Goal: Navigation & Orientation: Find specific page/section

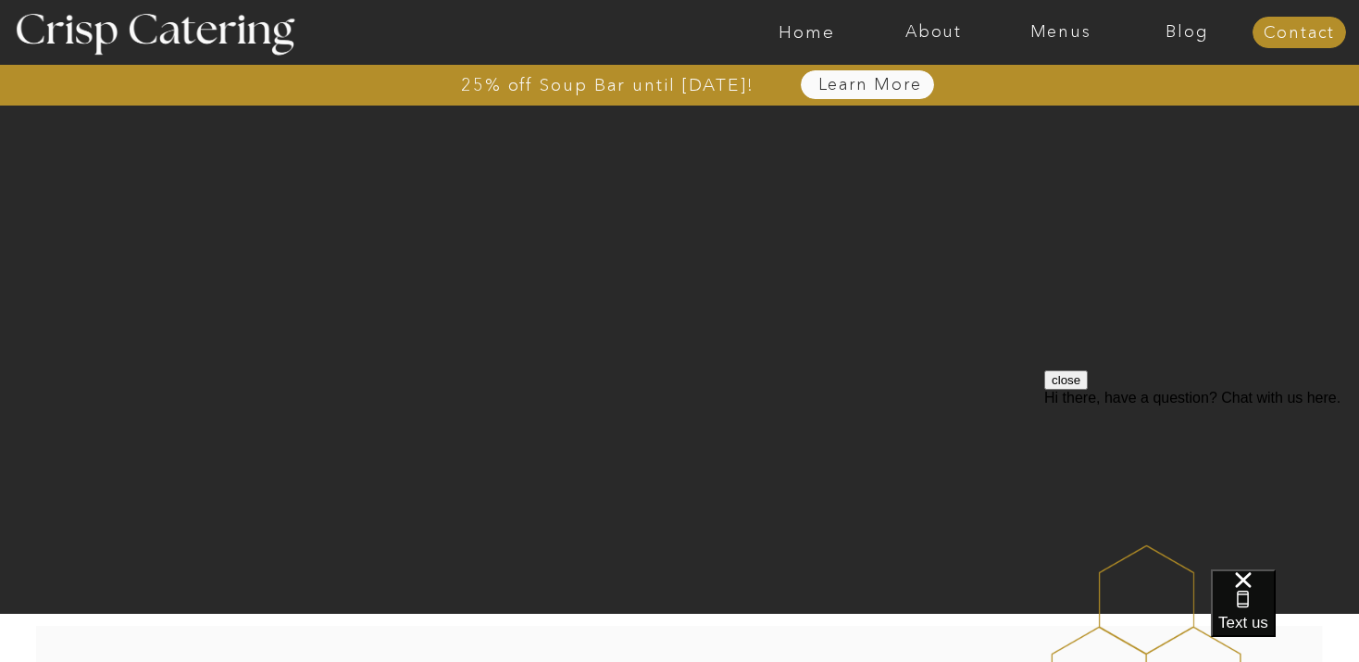
click at [881, 88] on nav "Learn More" at bounding box center [870, 85] width 190 height 19
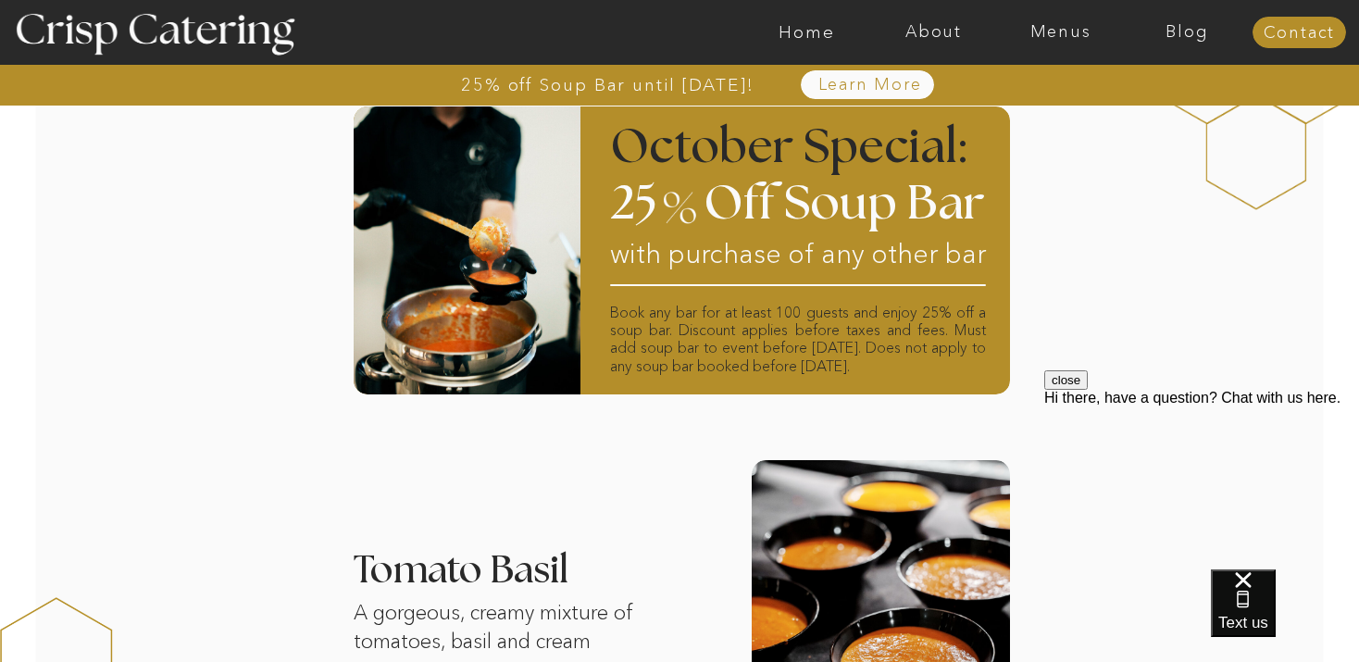
scroll to position [603, 0]
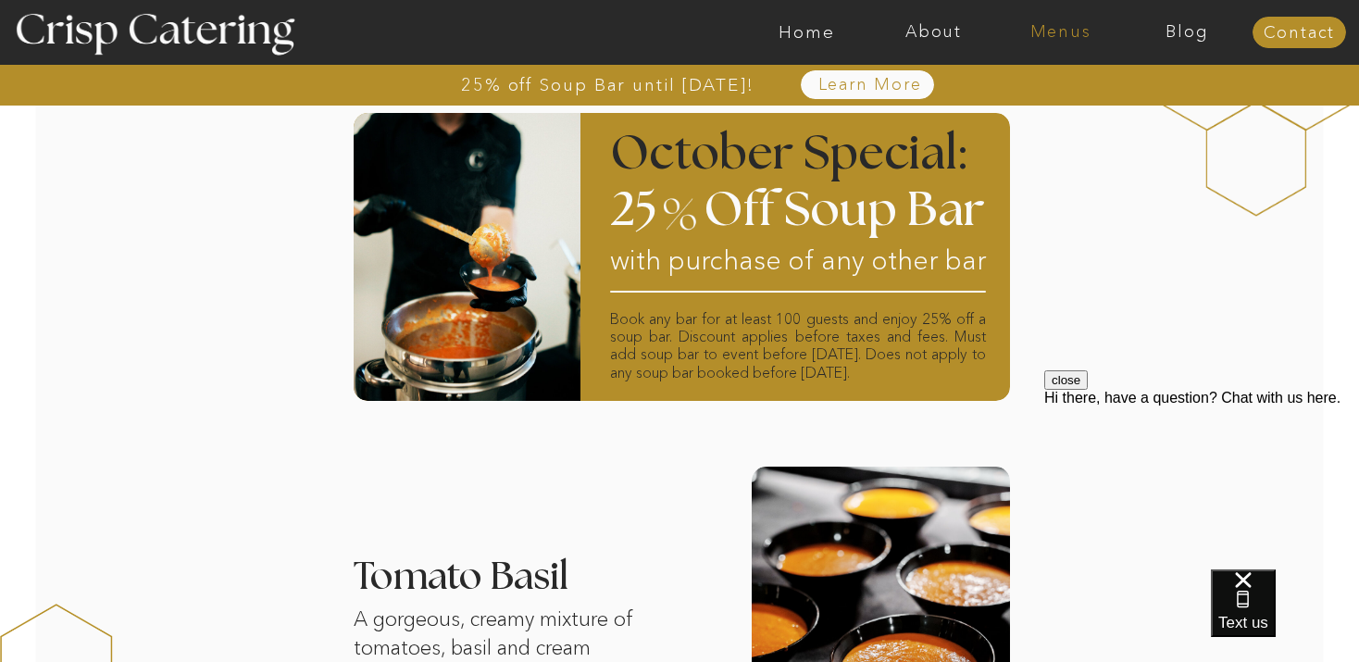
click at [1069, 33] on nav "Menus" at bounding box center [1060, 32] width 127 height 19
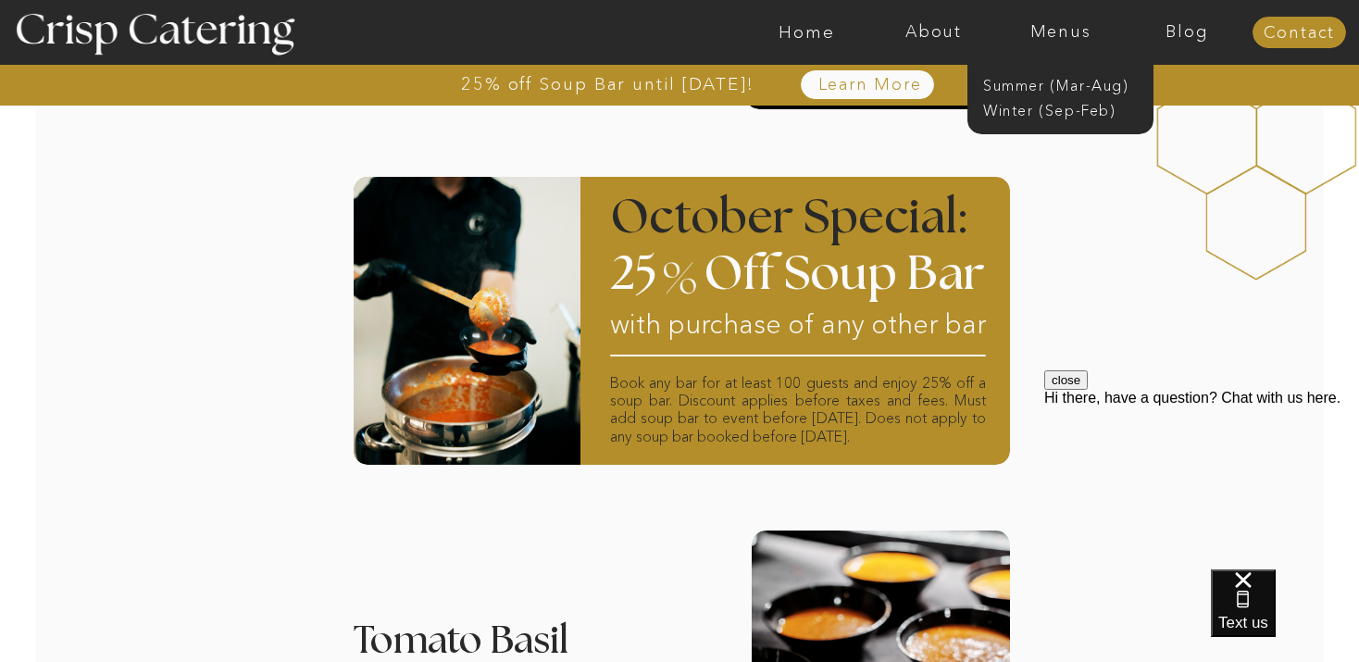
scroll to position [534, 0]
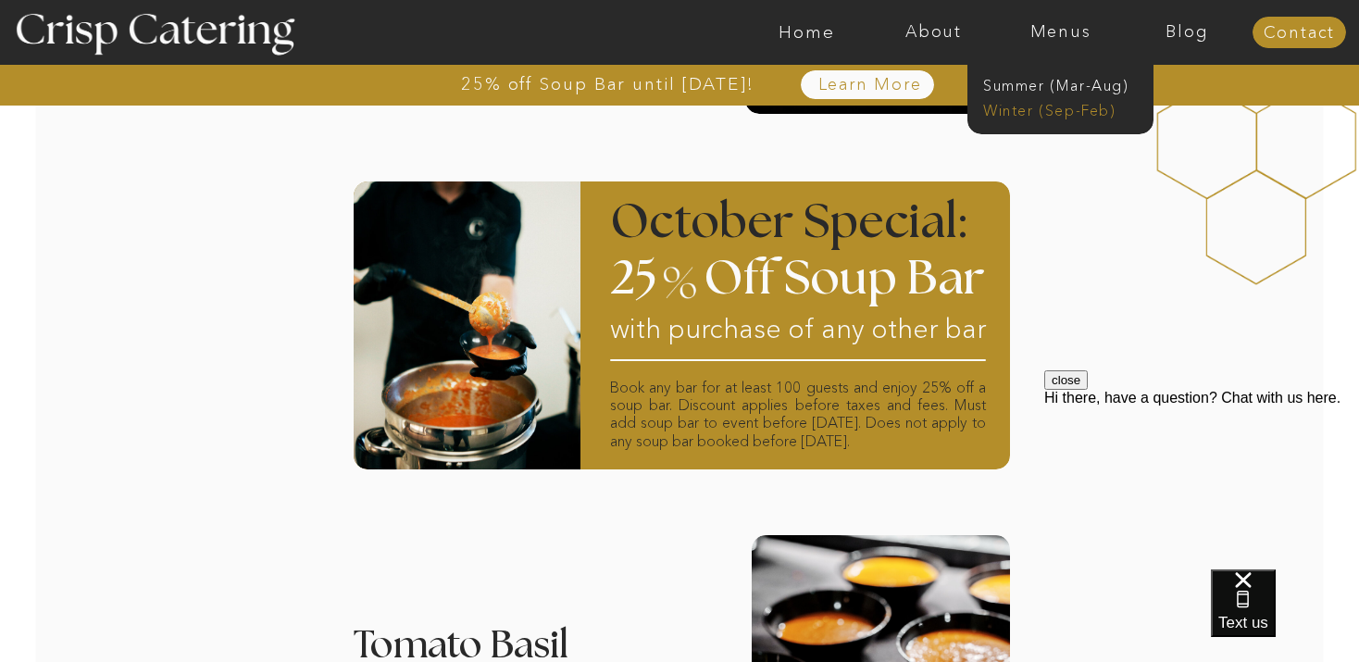
click at [1066, 118] on nav "Winter (Sep-Feb)" at bounding box center [1059, 109] width 152 height 18
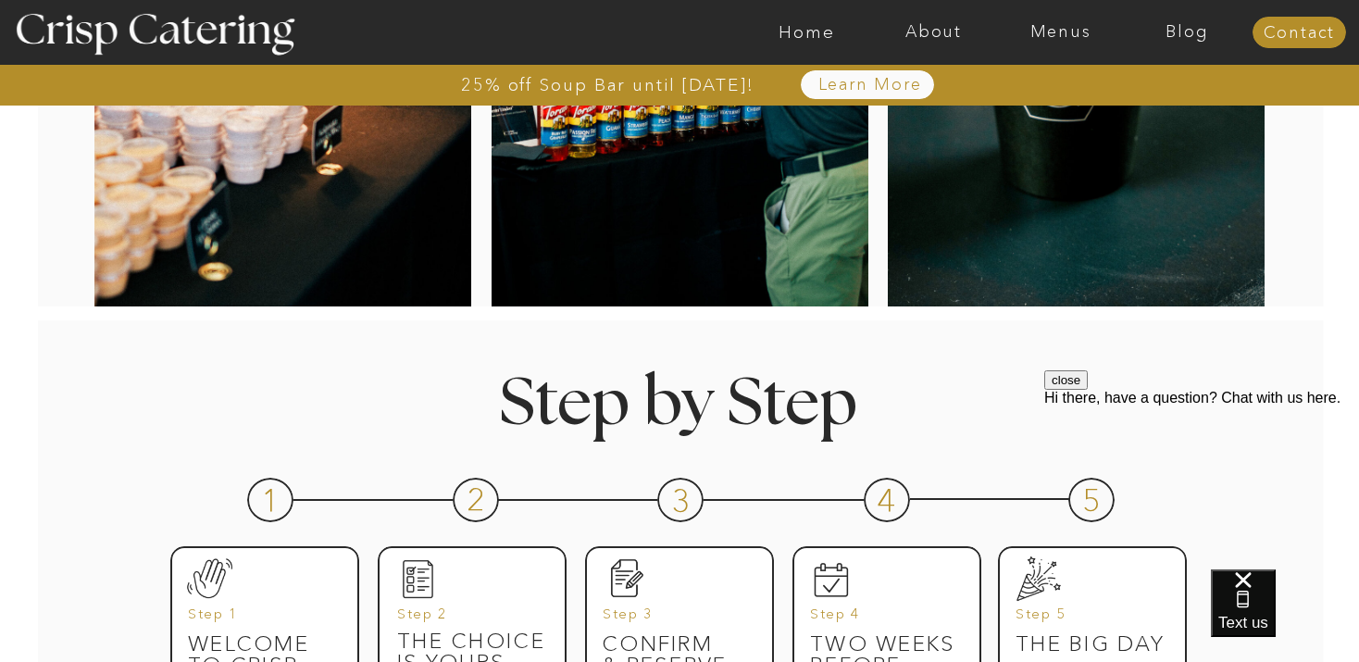
scroll to position [589, 0]
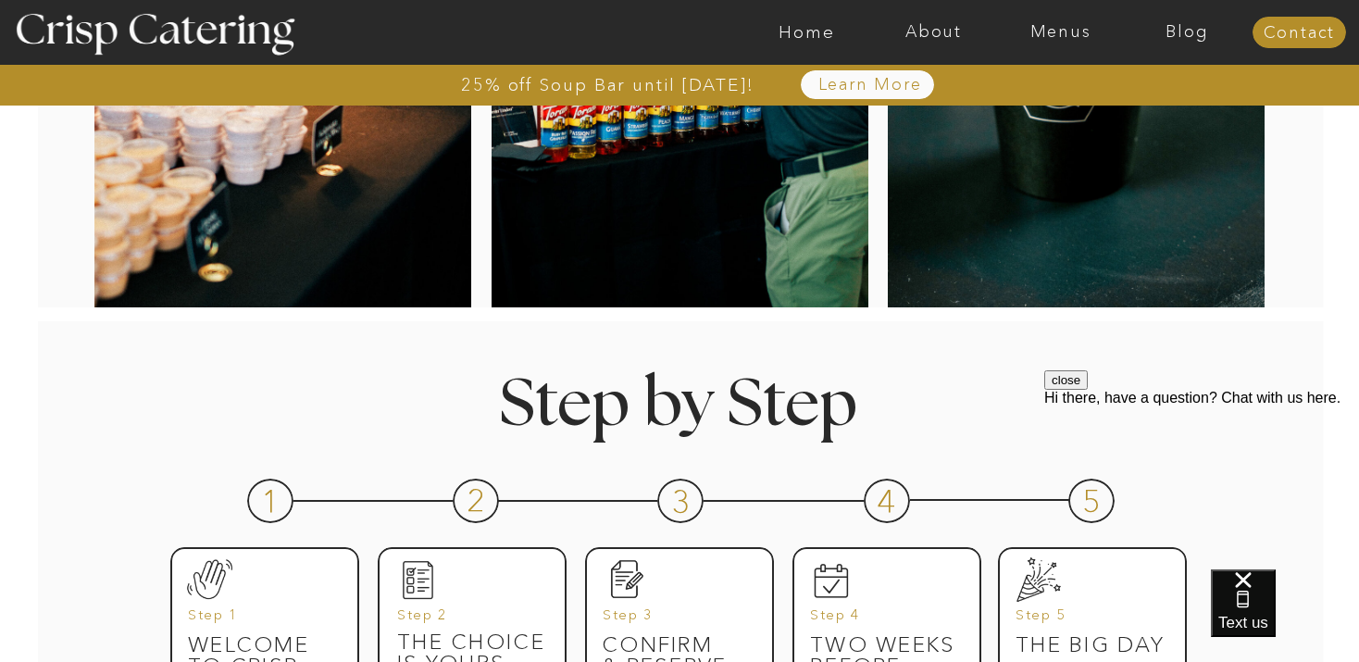
click at [833, 70] on div at bounding box center [867, 84] width 133 height 29
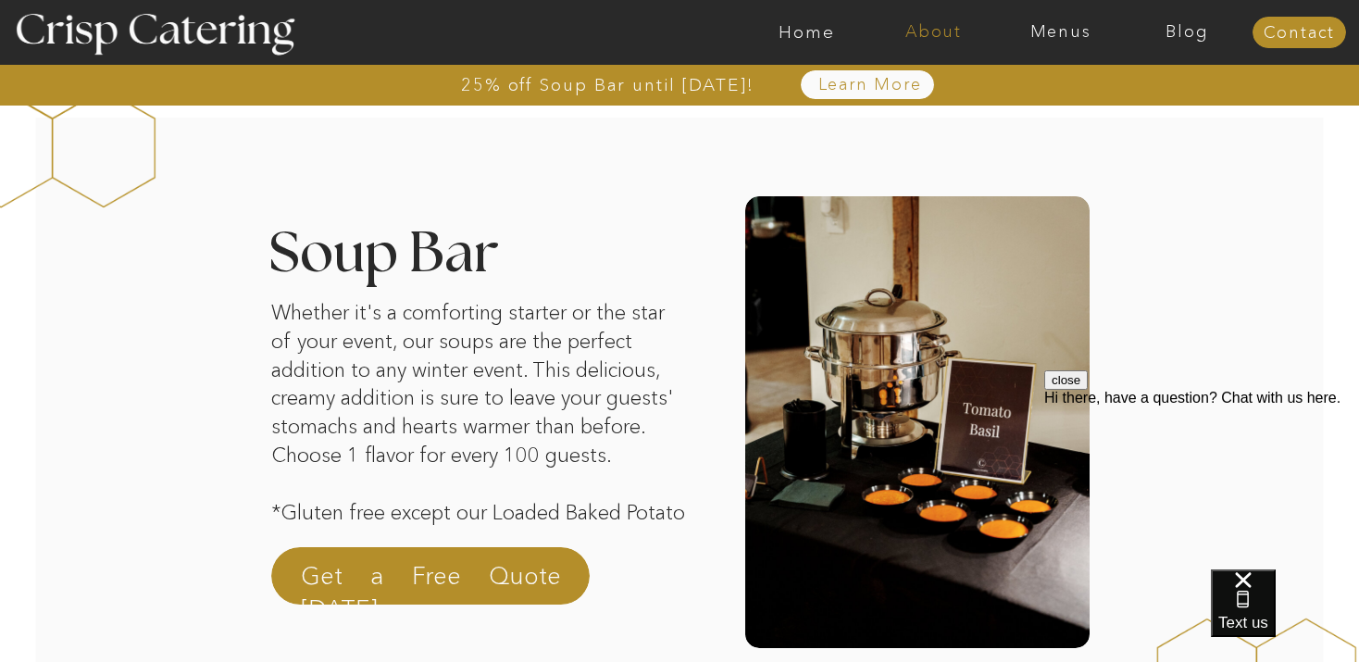
click at [934, 31] on nav "About" at bounding box center [933, 32] width 127 height 19
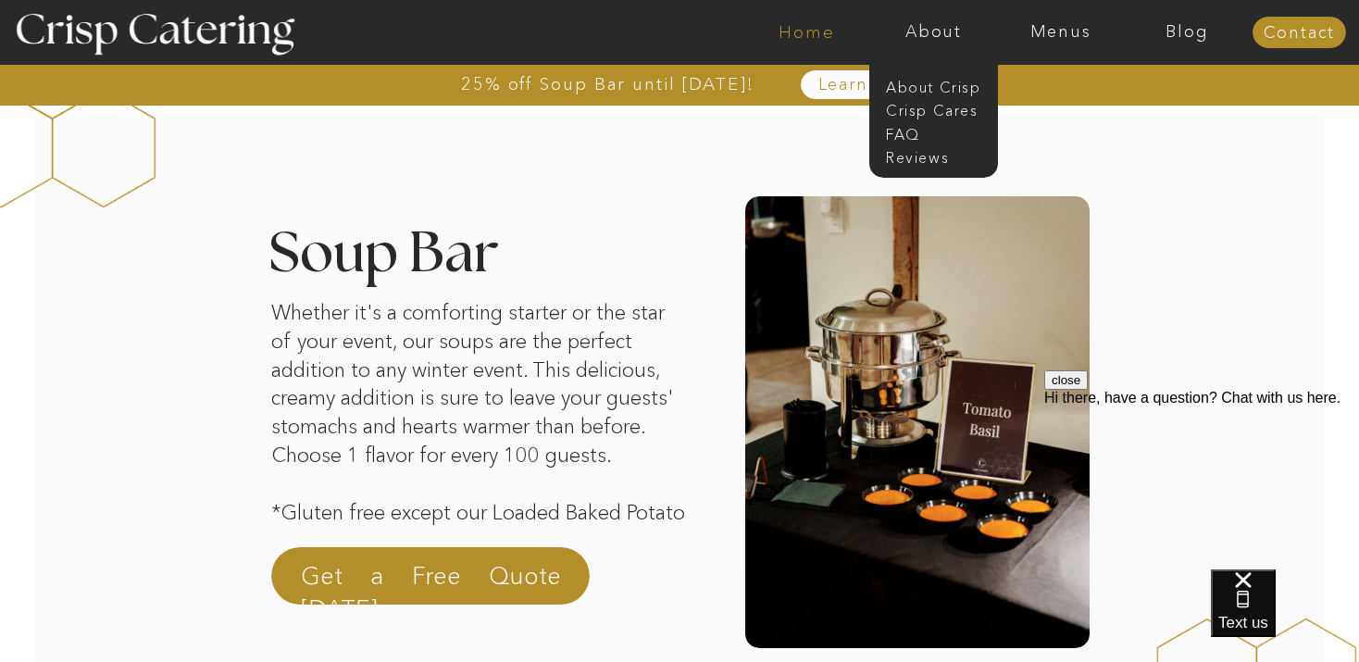
click at [818, 30] on nav "Home" at bounding box center [807, 32] width 127 height 19
